Goal: Find specific page/section: Find specific page/section

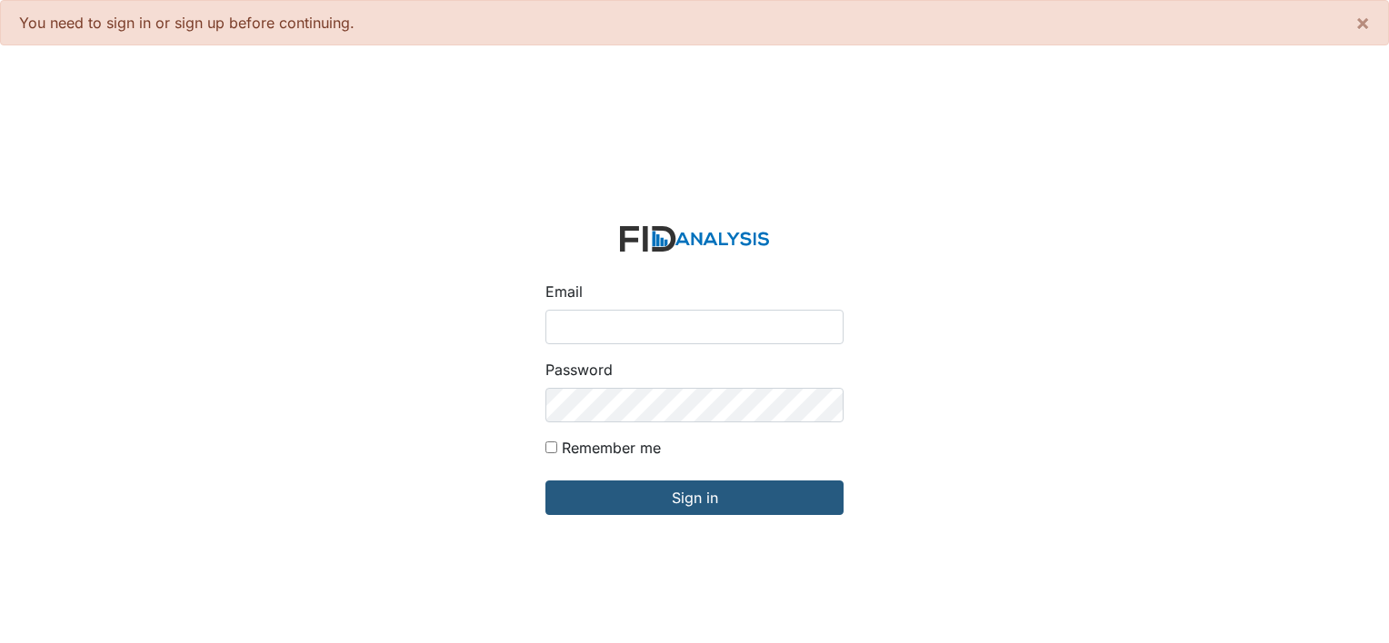
type input "[PERSON_NAME][EMAIL_ADDRESS][DOMAIN_NAME]"
click at [618, 478] on form "Email sayers@lifeincorporated.com Password Remember me Sign in" at bounding box center [694, 382] width 327 height 341
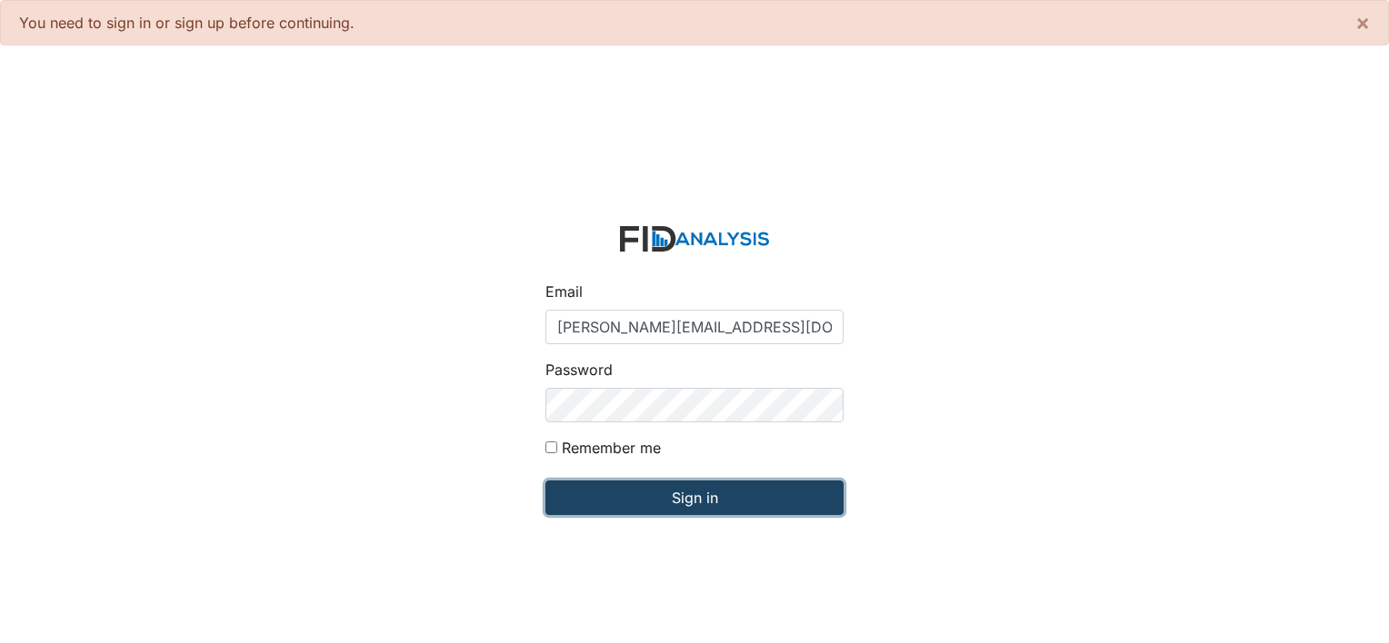
click at [733, 498] on input "Sign in" at bounding box center [694, 498] width 298 height 35
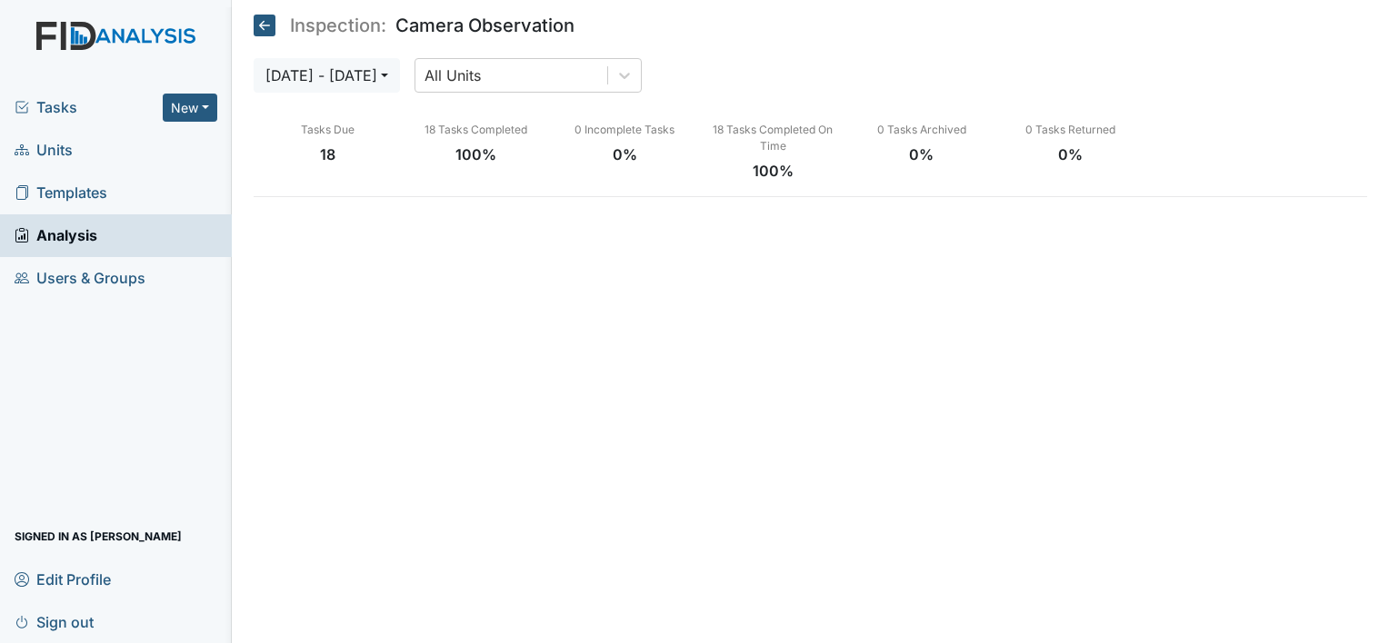
click at [60, 149] on span "Units" at bounding box center [44, 150] width 58 height 28
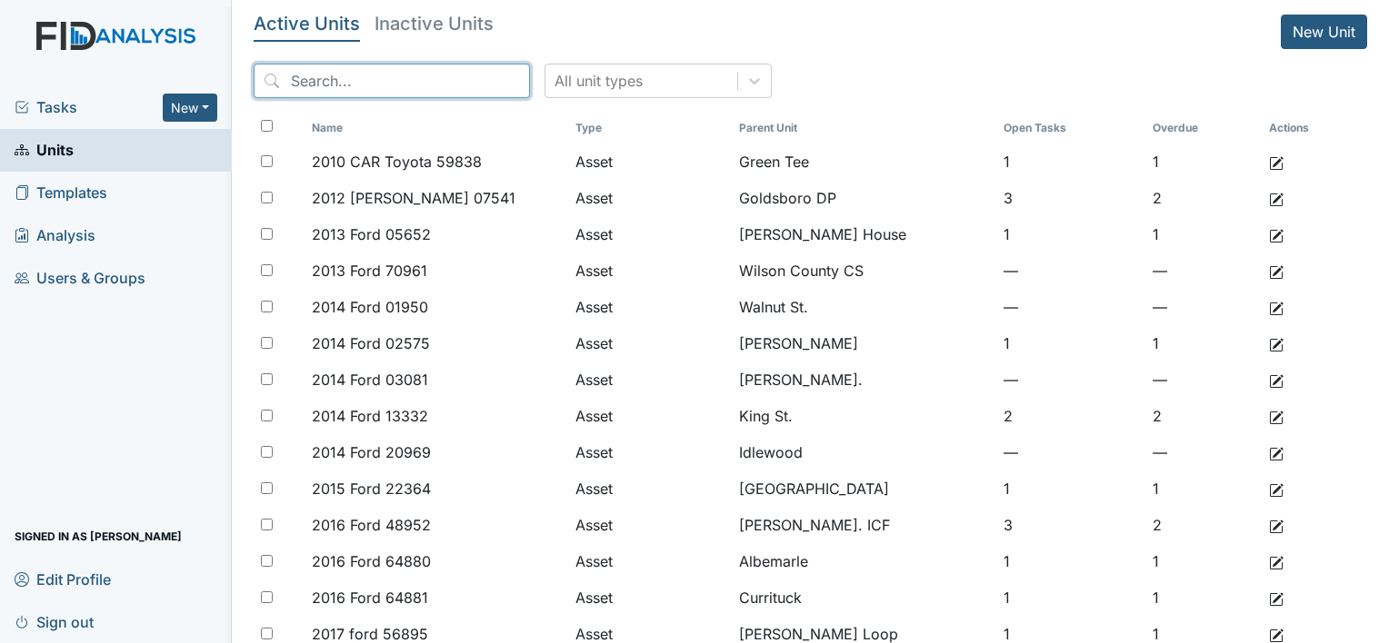
click at [363, 85] on input "search" at bounding box center [392, 81] width 276 height 35
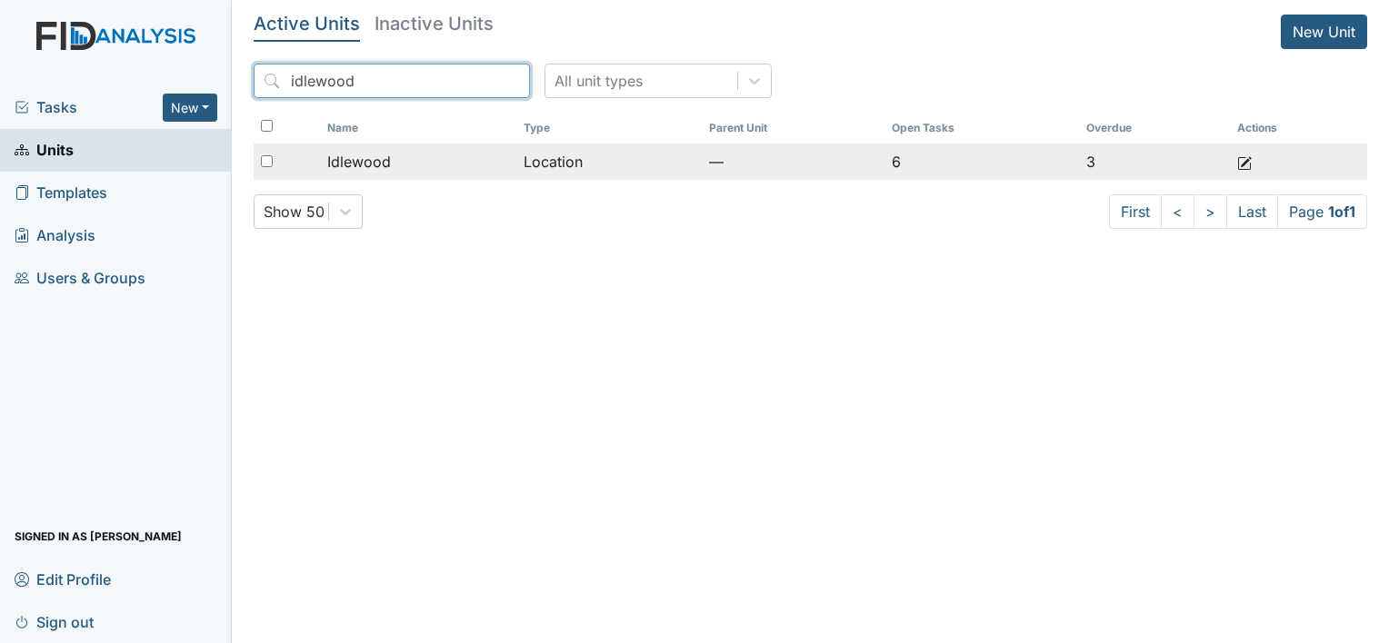
type input "idlewood"
click at [375, 157] on span "Idlewood" at bounding box center [359, 162] width 64 height 22
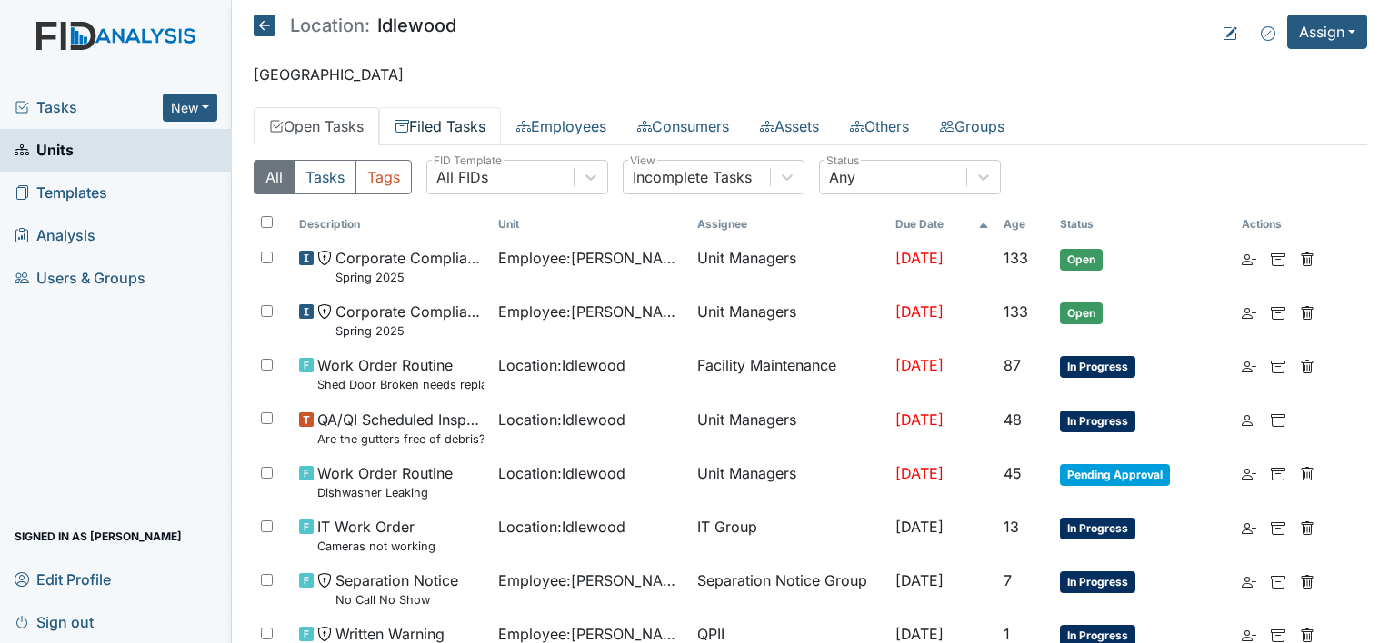
click at [473, 123] on link "Filed Tasks" at bounding box center [440, 126] width 122 height 38
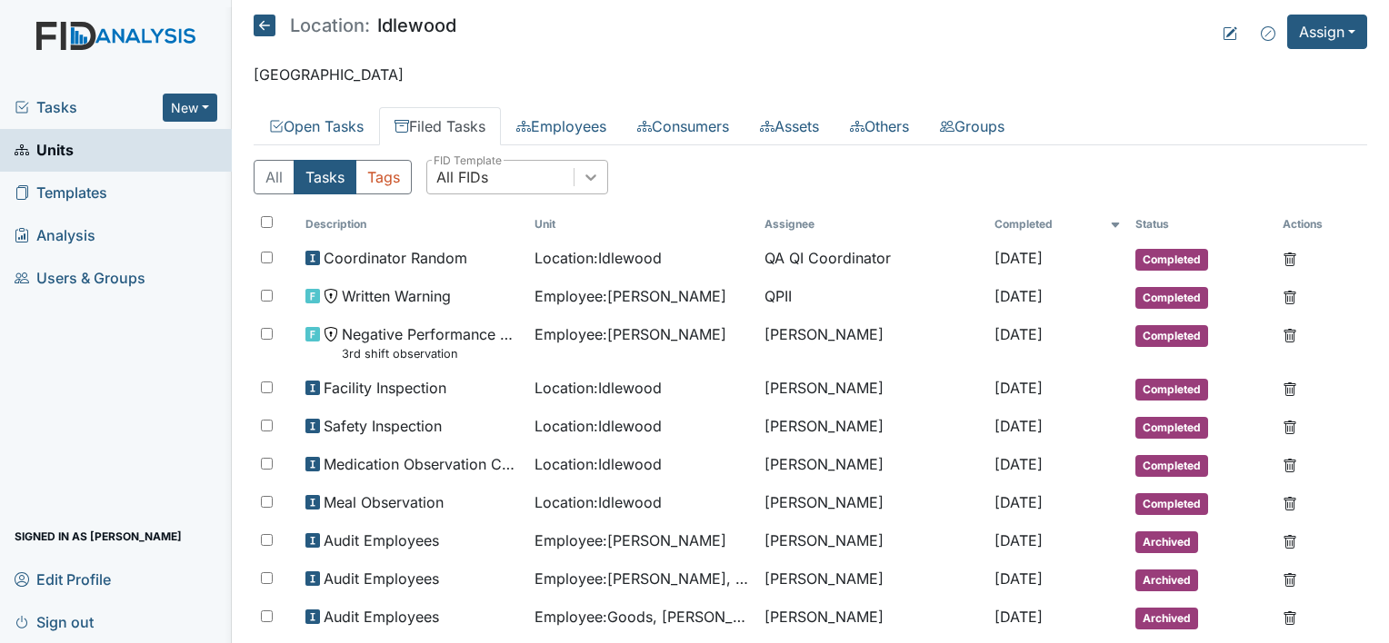
click at [594, 176] on icon at bounding box center [591, 177] width 18 height 18
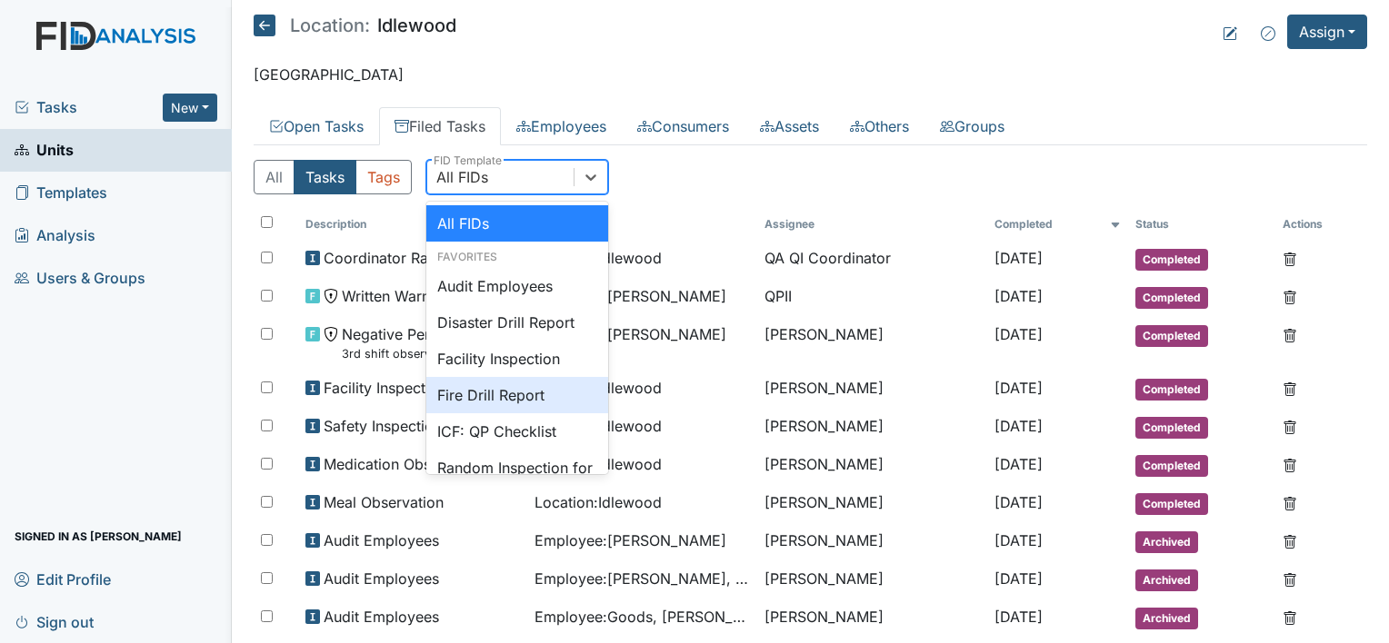
click at [514, 396] on div "Fire Drill Report" at bounding box center [517, 395] width 182 height 36
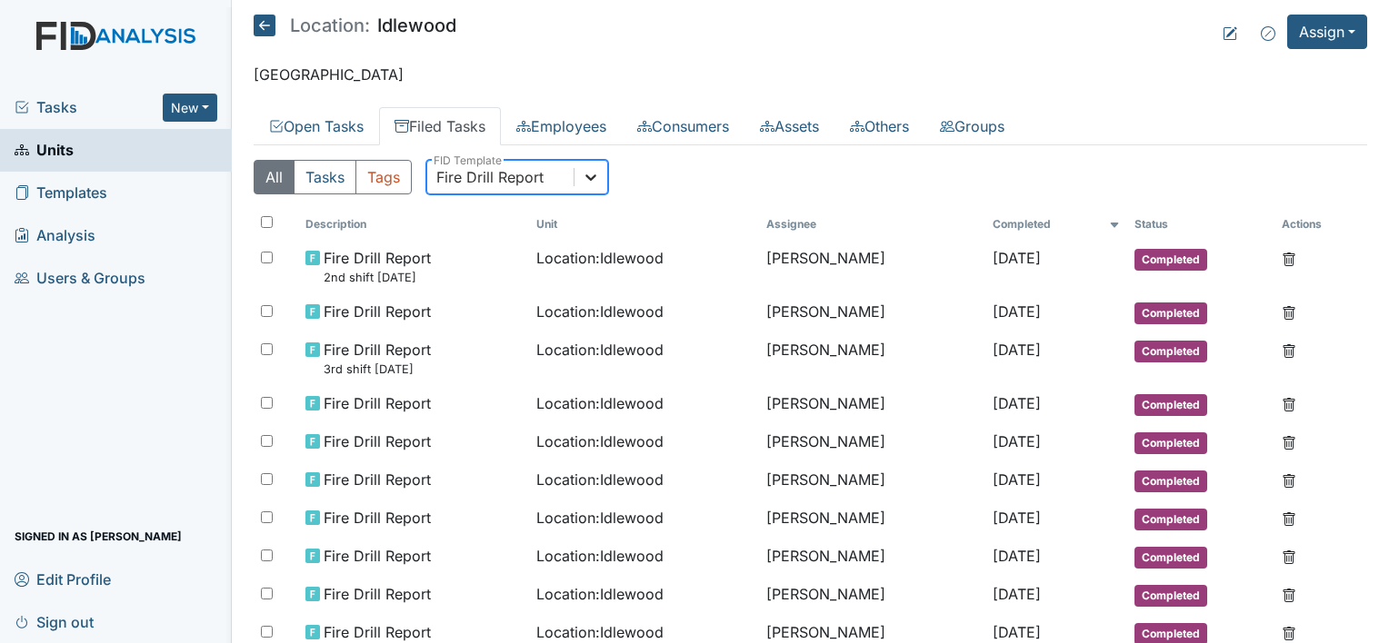
click at [592, 174] on icon at bounding box center [591, 177] width 18 height 18
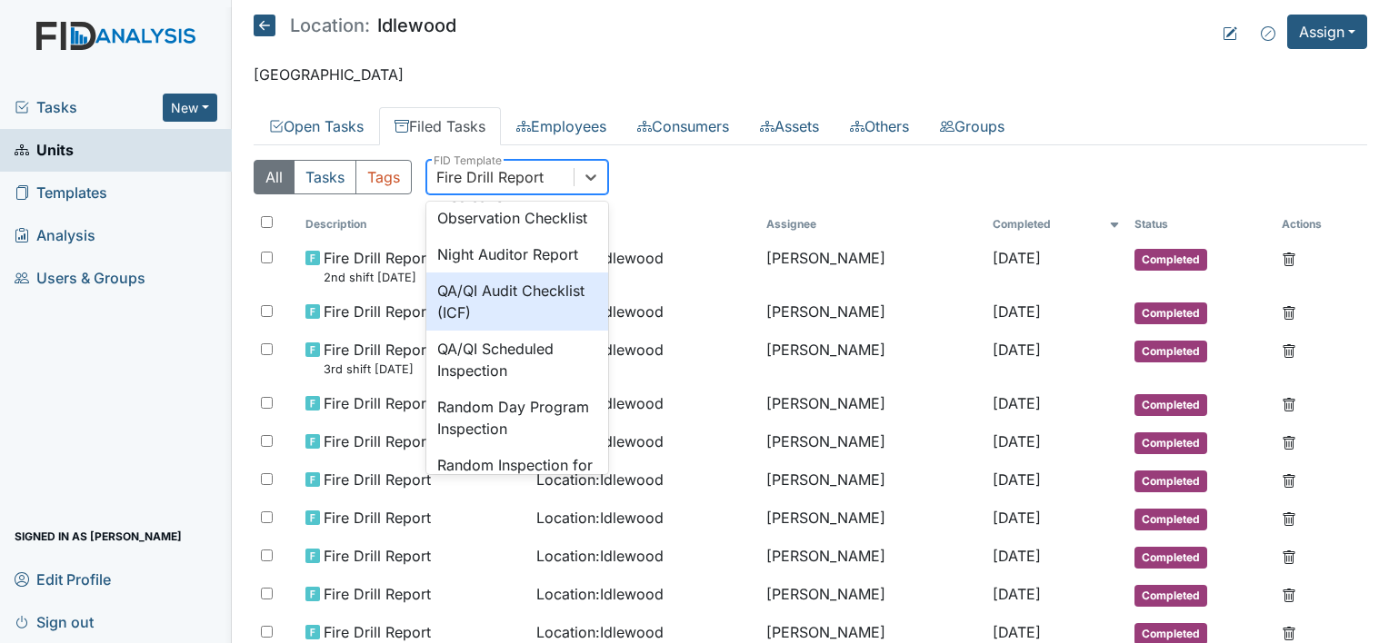
scroll to position [1806, 0]
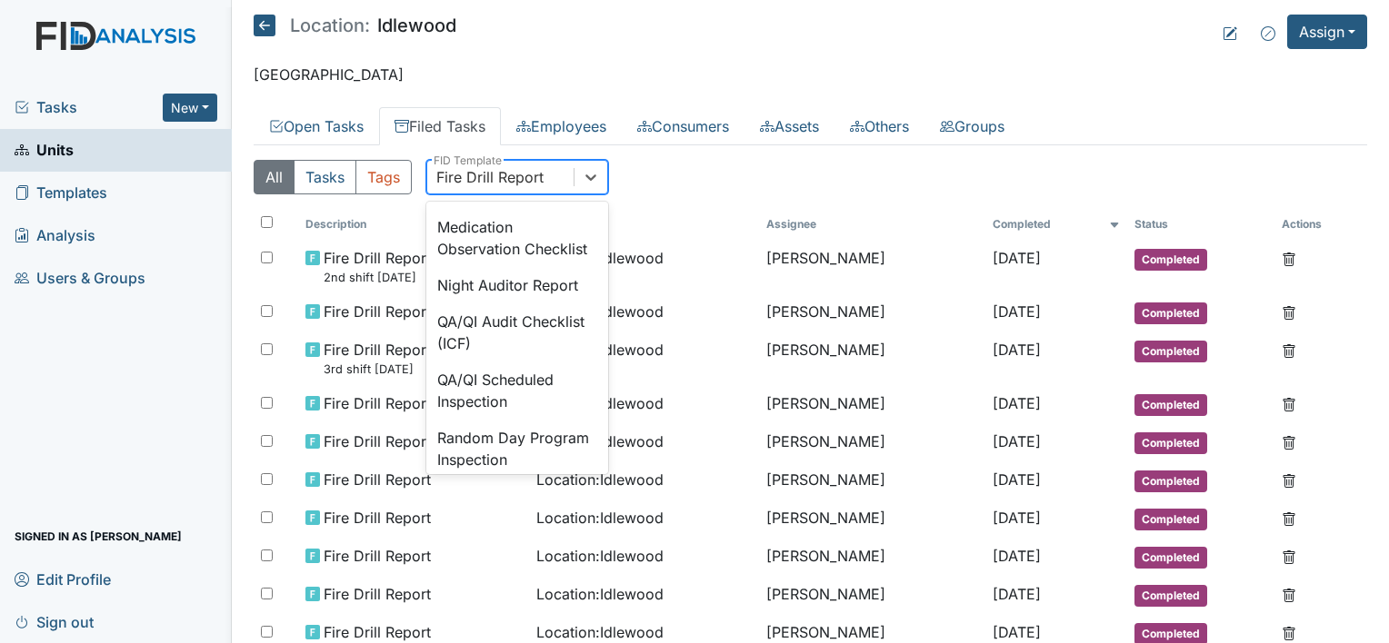
click at [516, 173] on div "ICF: QP Checklist" at bounding box center [517, 154] width 182 height 36
